Goal: Transaction & Acquisition: Download file/media

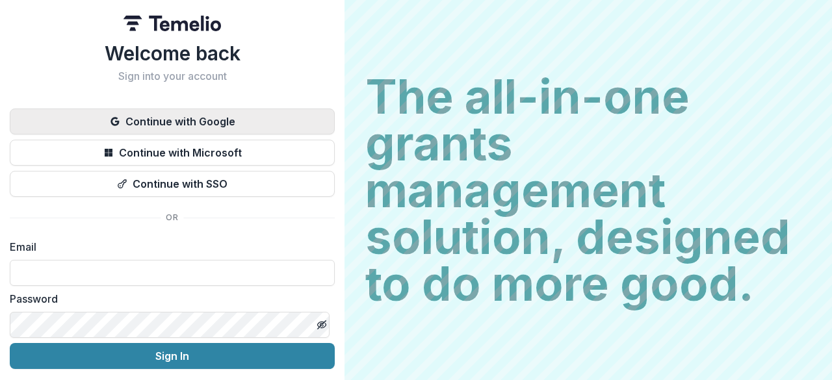
click at [212, 121] on button "Continue with Google" at bounding box center [172, 122] width 325 height 26
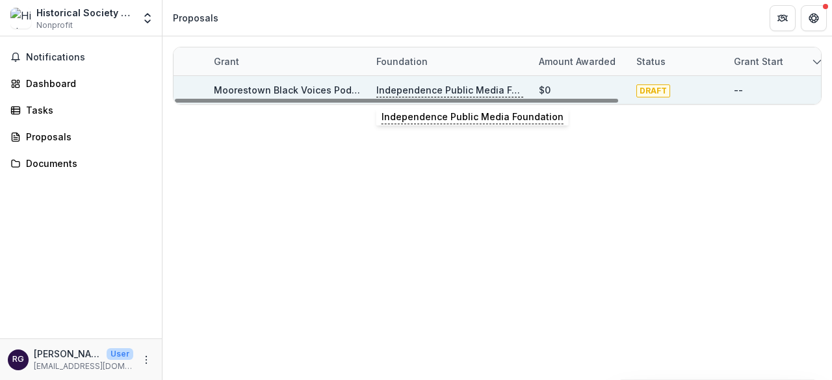
click at [491, 90] on p "Independence Public Media Foundation" at bounding box center [449, 90] width 147 height 14
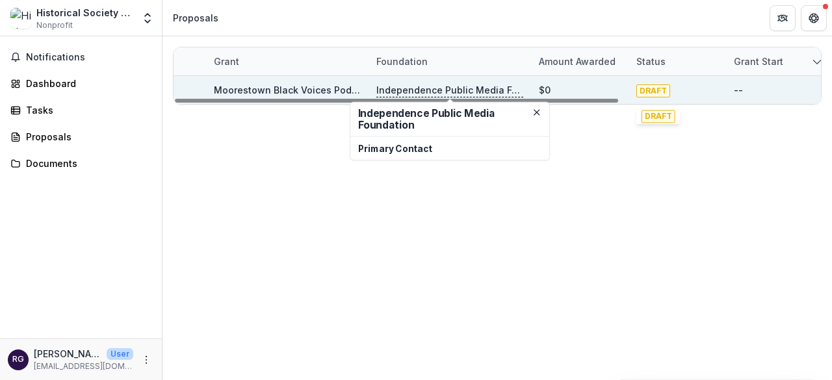
click at [644, 89] on span "DRAFT" at bounding box center [654, 91] width 34 height 13
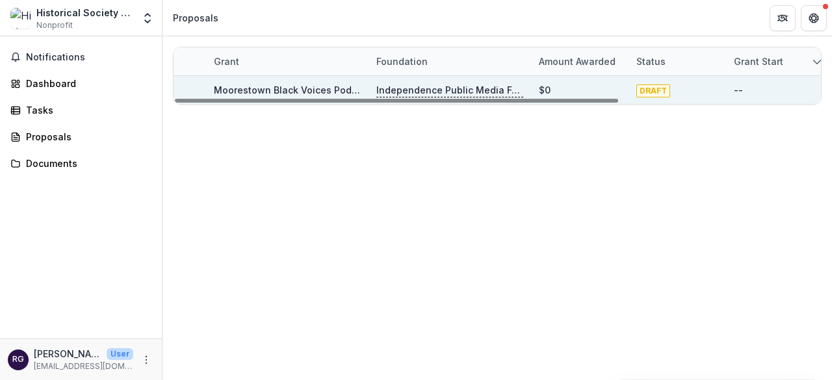
click at [309, 86] on link "Moorestown Black Voices Podcasts and WECC Reunion Cookout: Next Phase" at bounding box center [389, 90] width 351 height 11
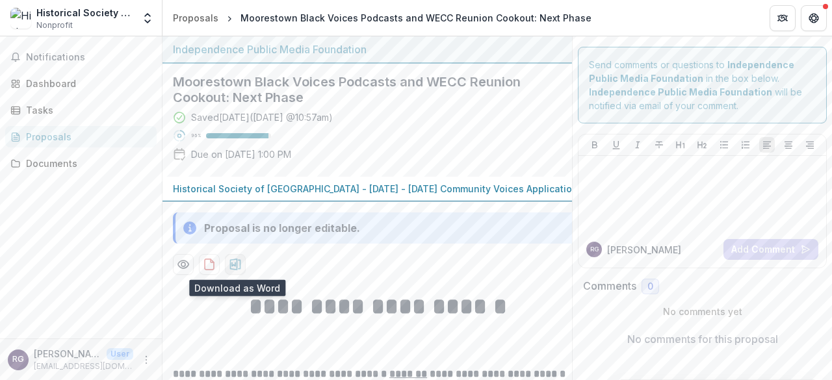
click at [235, 263] on icon "download-proposal" at bounding box center [235, 265] width 11 height 12
